Goal: Download file/media

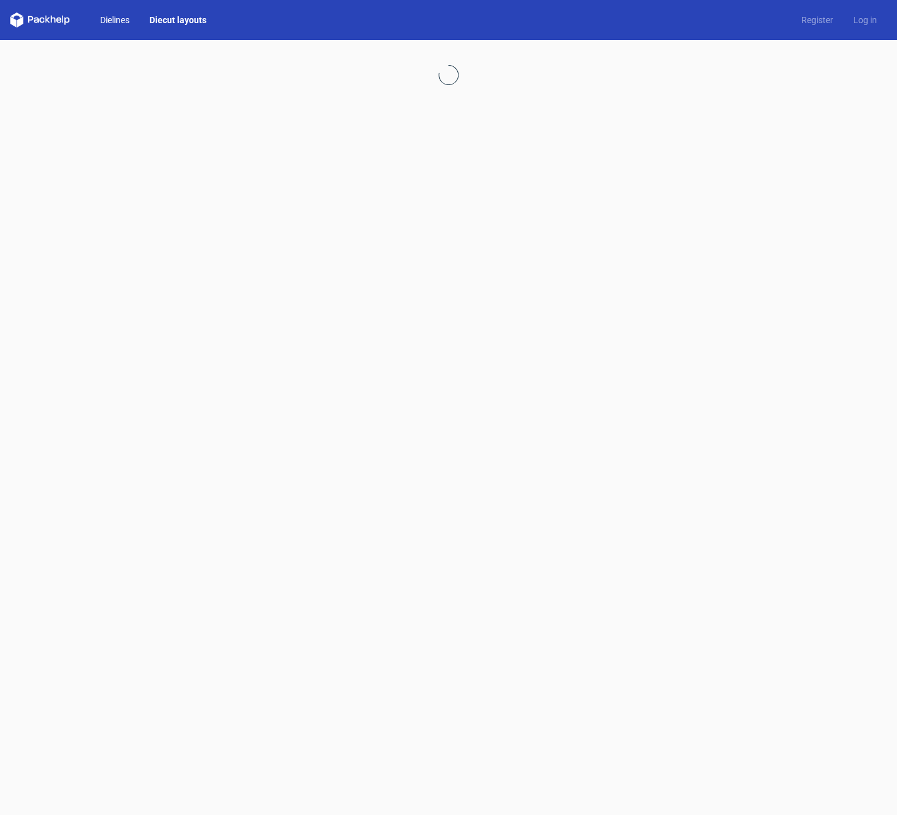
click at [108, 21] on link "Dielines" at bounding box center [114, 20] width 49 height 13
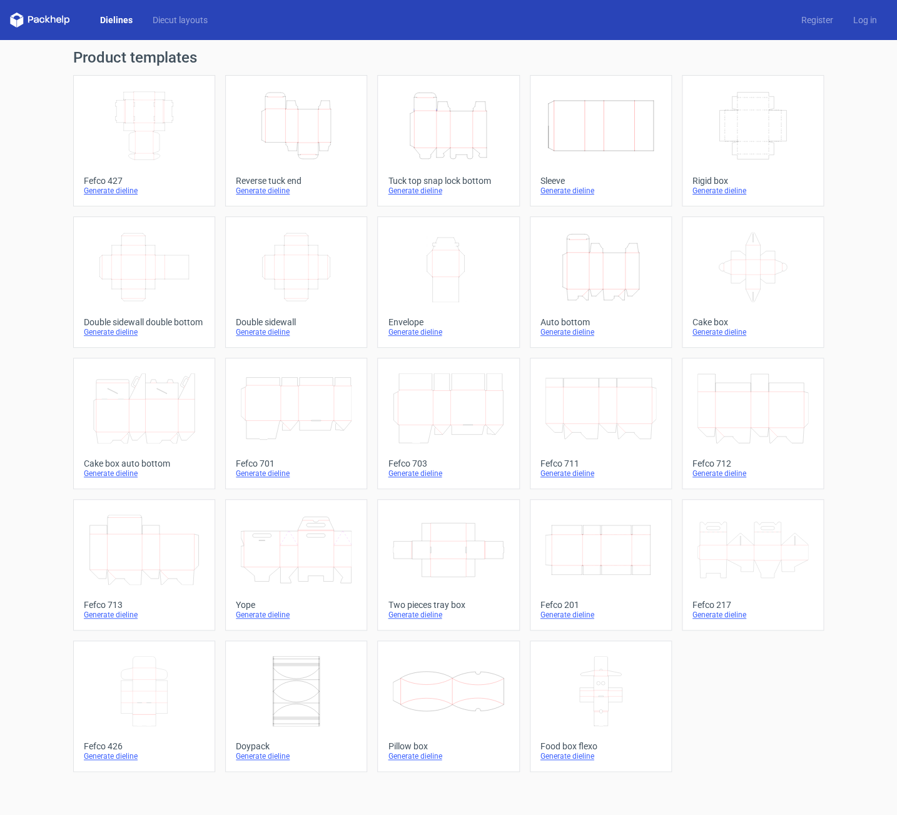
click at [450, 125] on icon "Height Depth Width" at bounding box center [448, 126] width 111 height 70
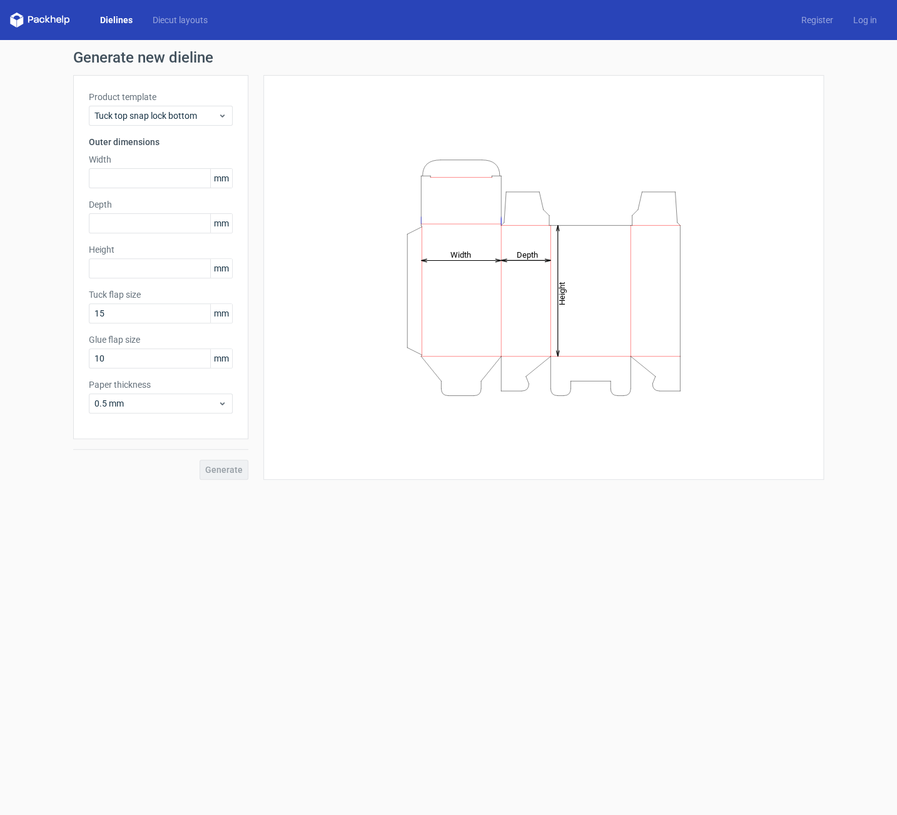
click at [450, 125] on div "Height Depth Width" at bounding box center [543, 278] width 529 height 374
click at [133, 181] on input "text" at bounding box center [161, 178] width 144 height 20
type input "60"
type input "35"
type input "100"
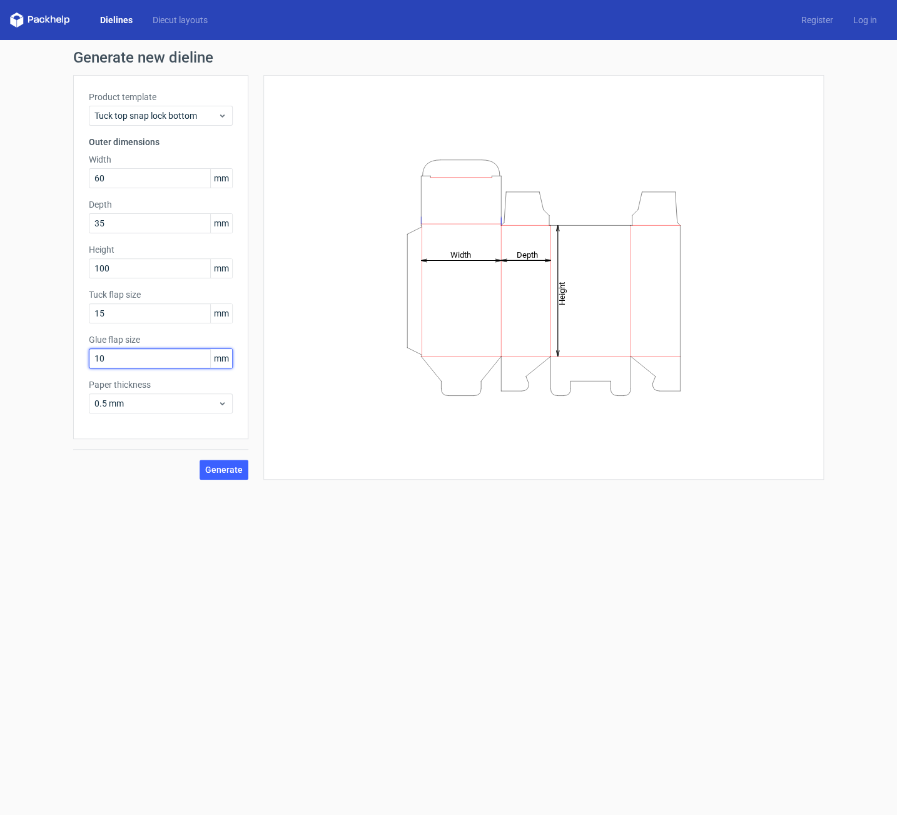
drag, startPoint x: 107, startPoint y: 359, endPoint x: 41, endPoint y: 355, distance: 65.8
click at [89, 357] on input "10" at bounding box center [161, 359] width 144 height 20
type input "20"
click at [237, 467] on span "Generate" at bounding box center [224, 470] width 38 height 9
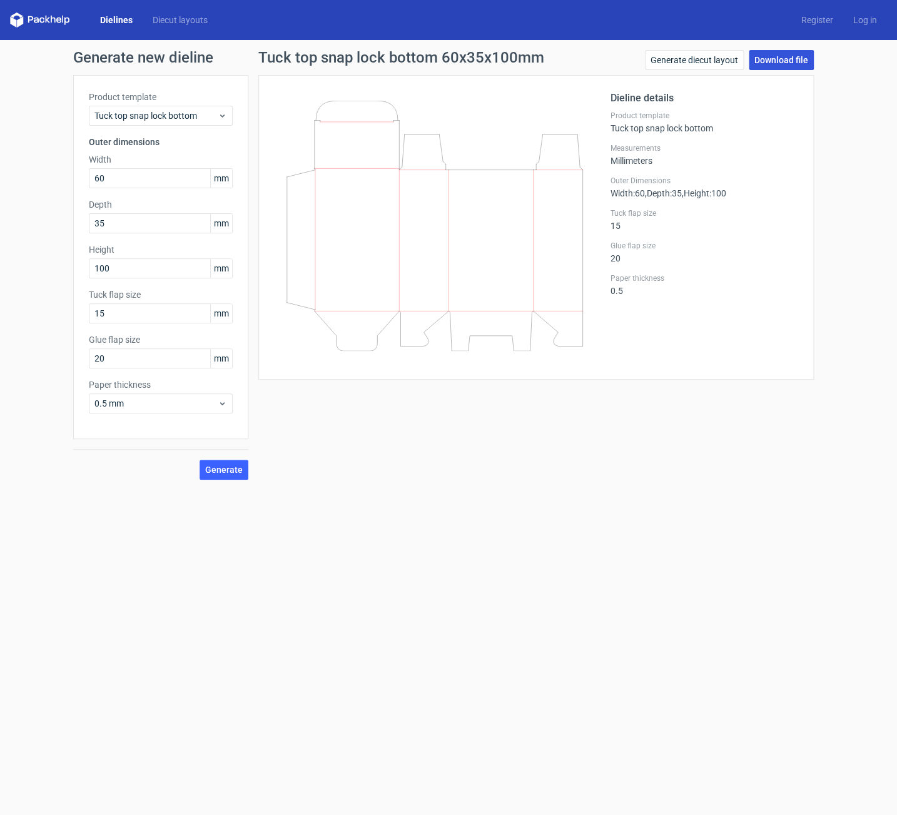
click at [780, 62] on link "Download file" at bounding box center [781, 60] width 65 height 20
